Goal: Task Accomplishment & Management: Manage account settings

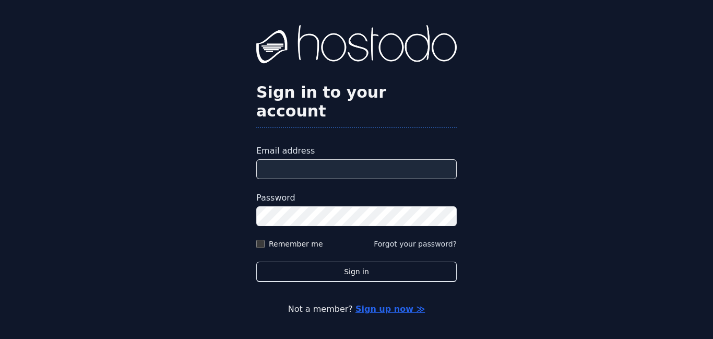
type input "**********"
click at [304, 239] on label "Remember me" at bounding box center [296, 244] width 54 height 10
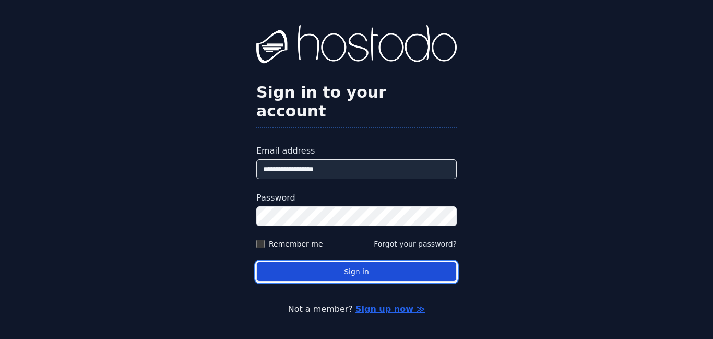
click at [331, 262] on button "Sign in" at bounding box center [356, 272] width 200 height 20
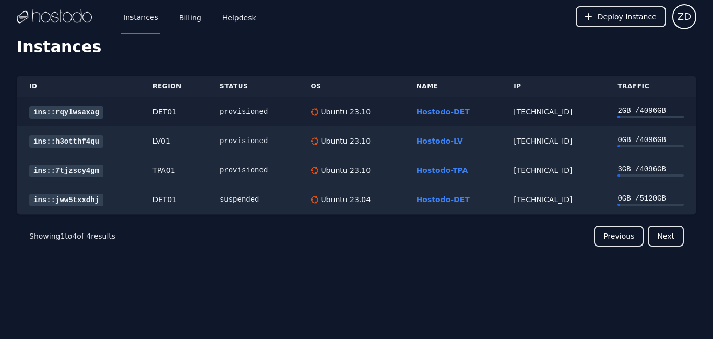
click at [542, 111] on div "[TECHNICAL_ID]" at bounding box center [553, 111] width 79 height 10
click at [94, 110] on link "ins::rqylwsaxag" at bounding box center [66, 112] width 74 height 13
click at [71, 169] on link "ins::7tjzscy4gm" at bounding box center [66, 170] width 74 height 13
